Goal: Navigation & Orientation: Find specific page/section

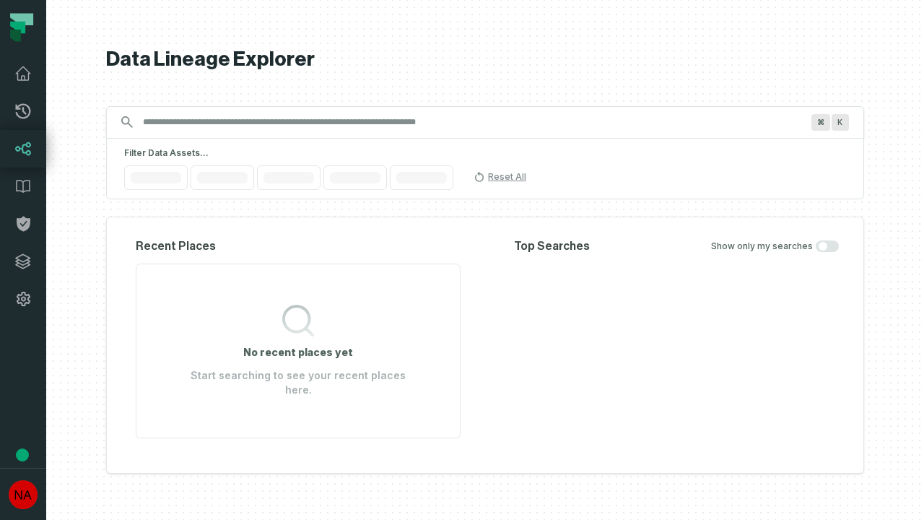
click at [23, 261] on icon at bounding box center [23, 261] width 14 height 14
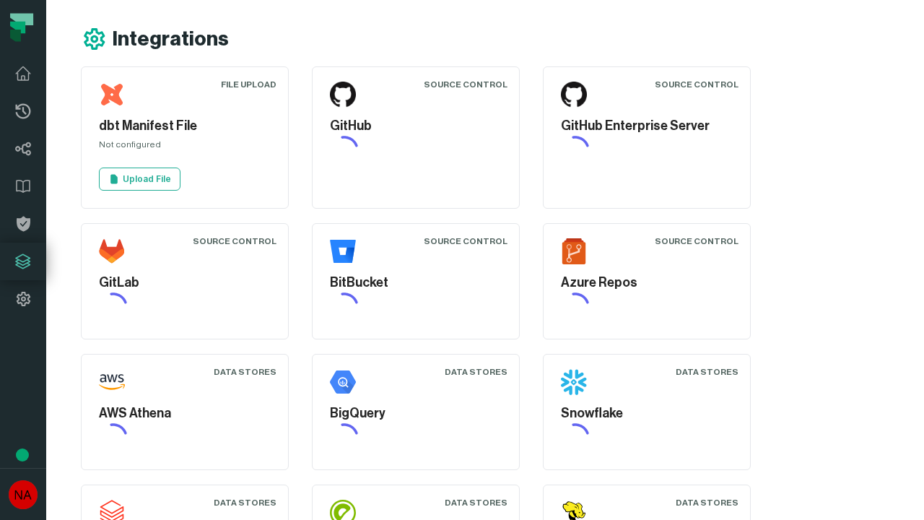
click at [23, 299] on icon at bounding box center [22, 298] width 17 height 17
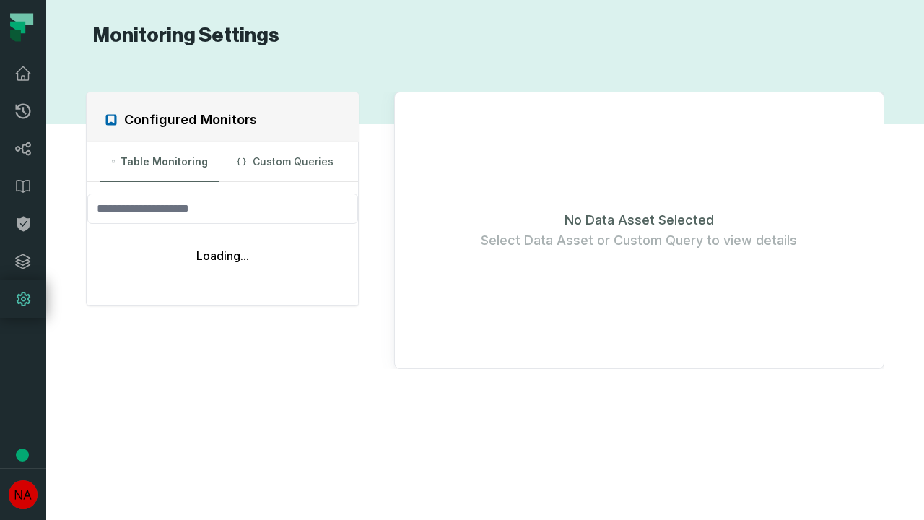
click at [23, 111] on icon at bounding box center [23, 111] width 15 height 15
